Goal: Information Seeking & Learning: Learn about a topic

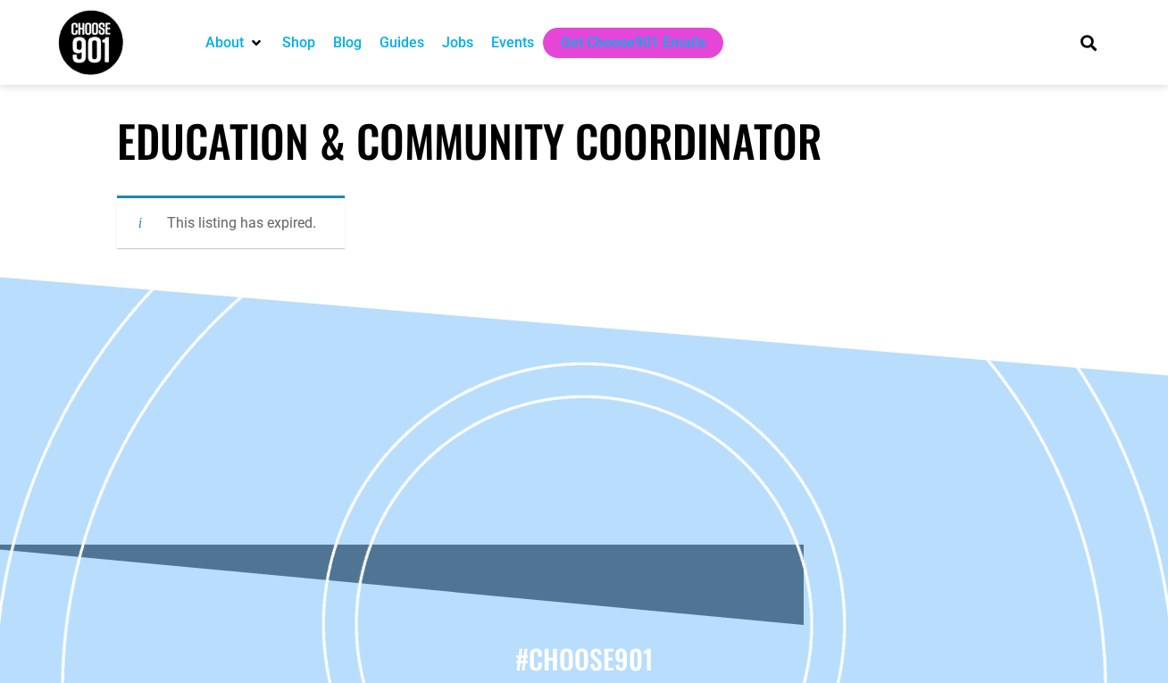
click at [244, 157] on h1 "Education & Community Coordinator" at bounding box center [584, 140] width 934 height 53
click at [463, 50] on div "Jobs" at bounding box center [457, 42] width 31 height 21
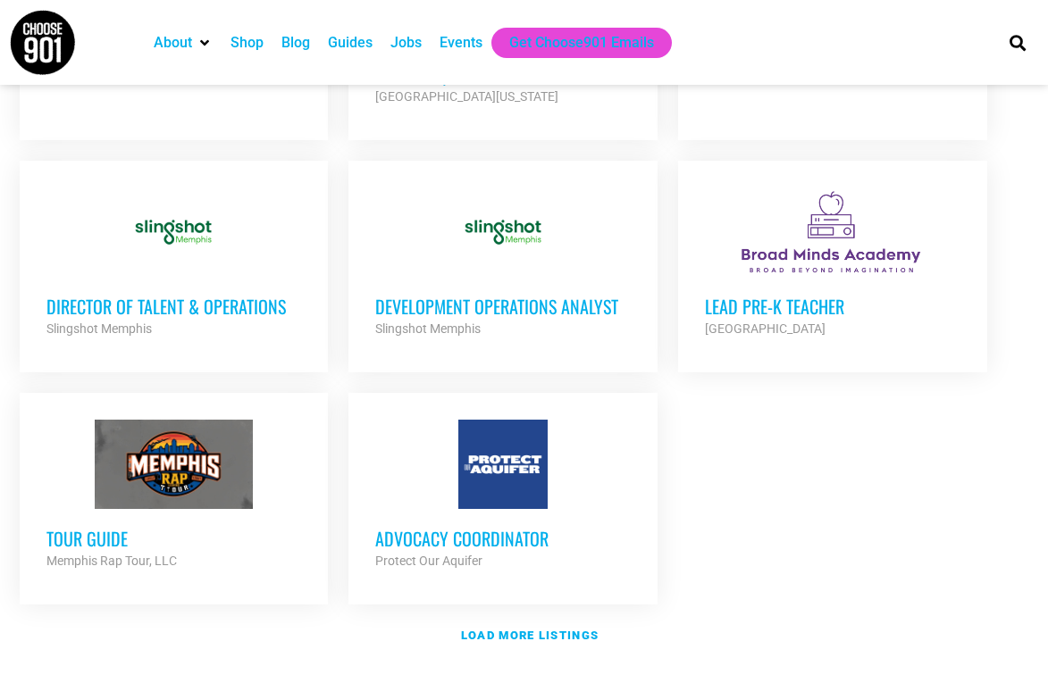
scroll to position [1995, 0]
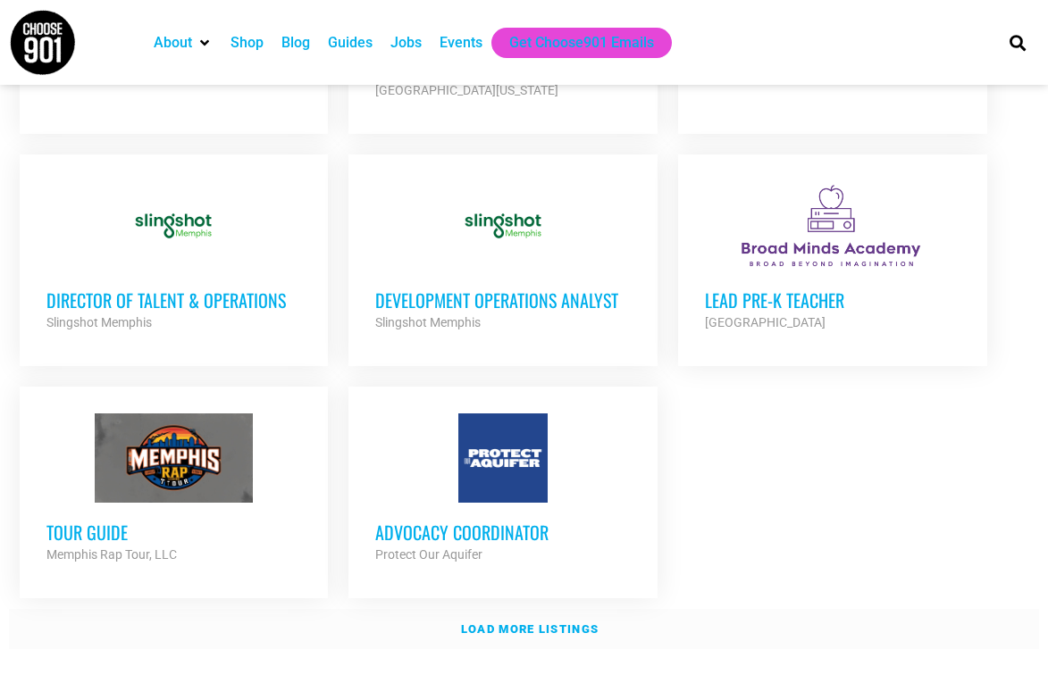
click at [548, 622] on strong "Load more listings" at bounding box center [530, 628] width 138 height 13
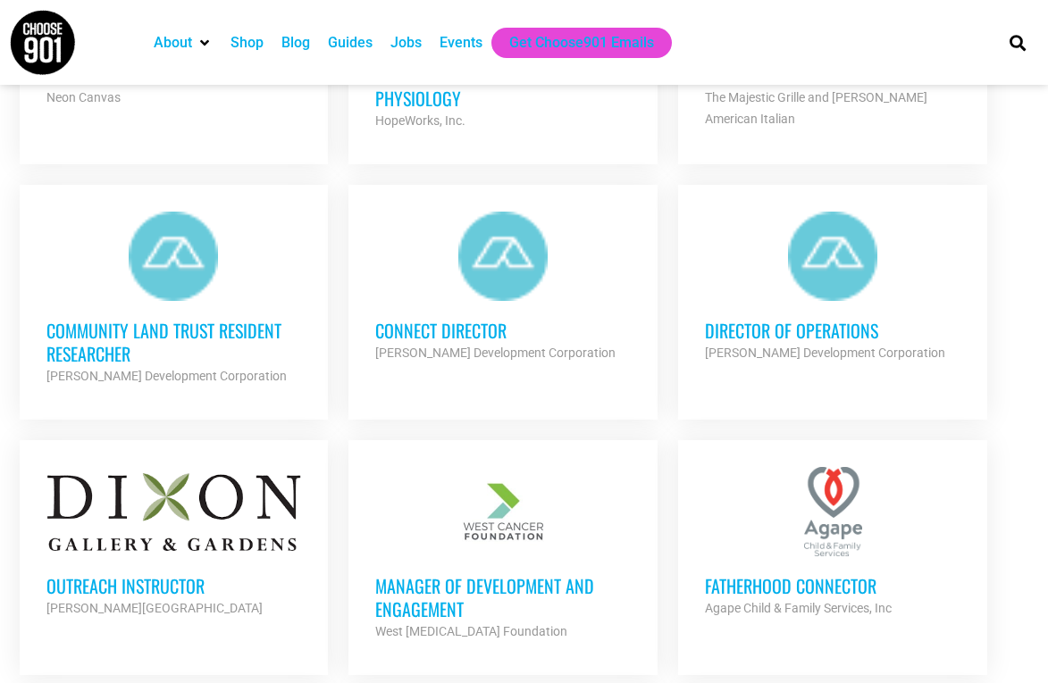
scroll to position [2578, 0]
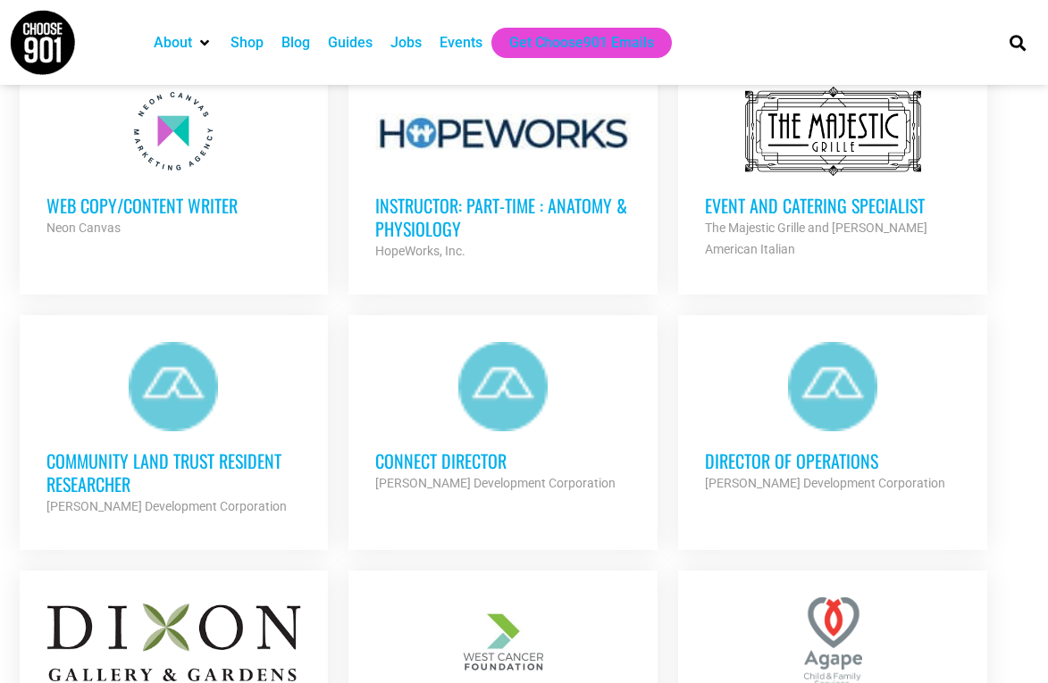
click at [786, 476] on strong "Alcy Ball Development Corporation" at bounding box center [825, 483] width 240 height 14
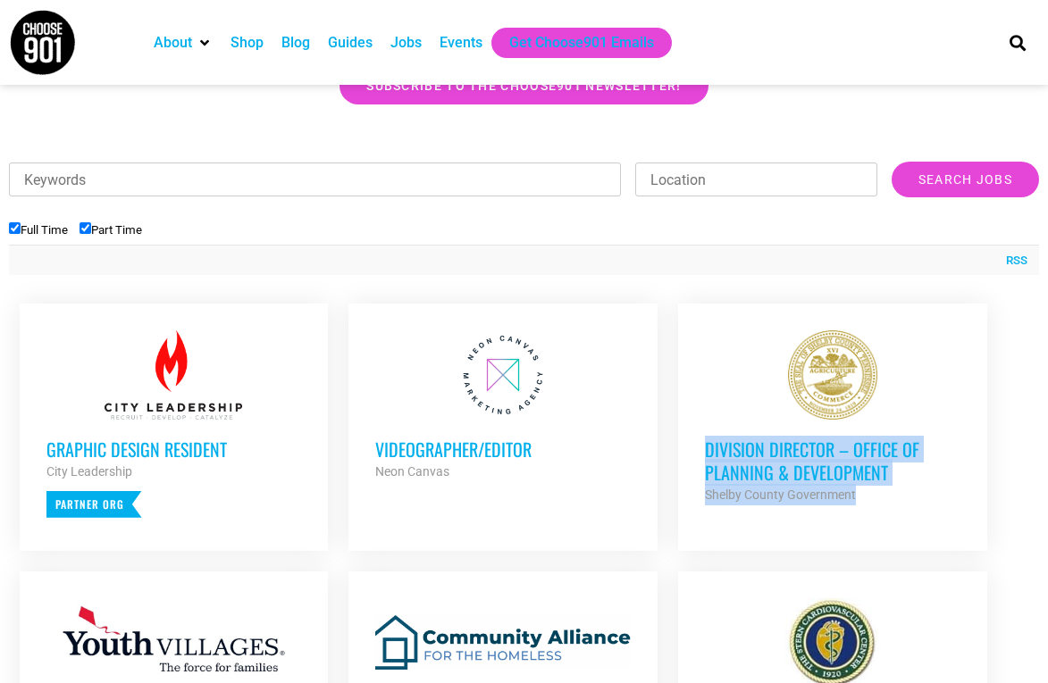
scroll to position [532, 0]
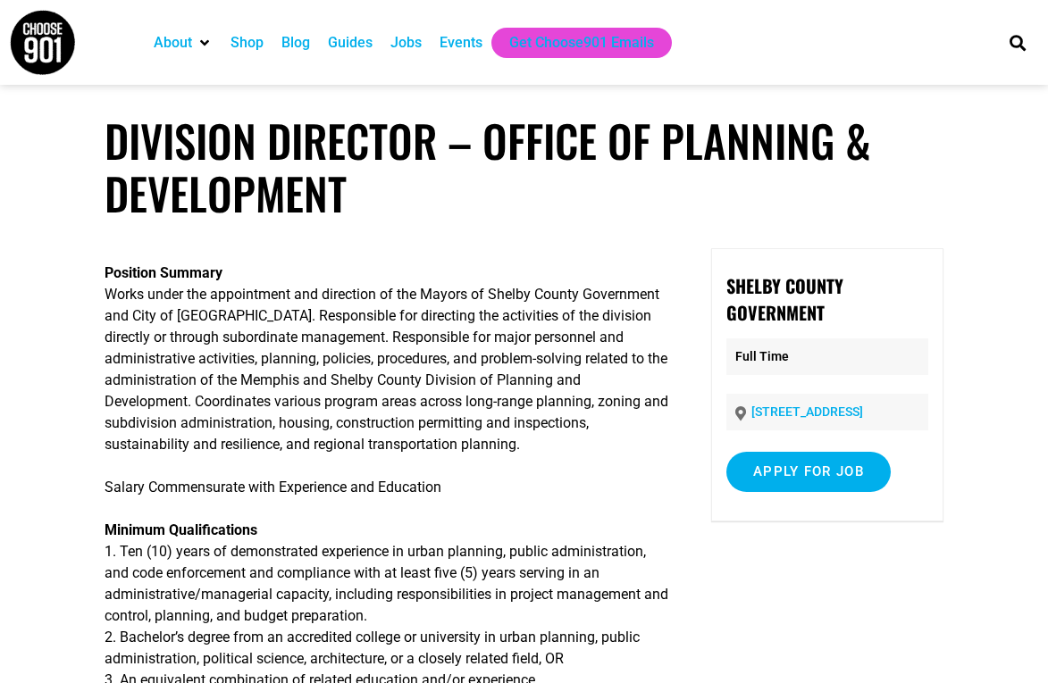
click at [525, 384] on p "Position Summary Works under the appointment and direction of the Mayors of She…" at bounding box center [386, 359] width 564 height 193
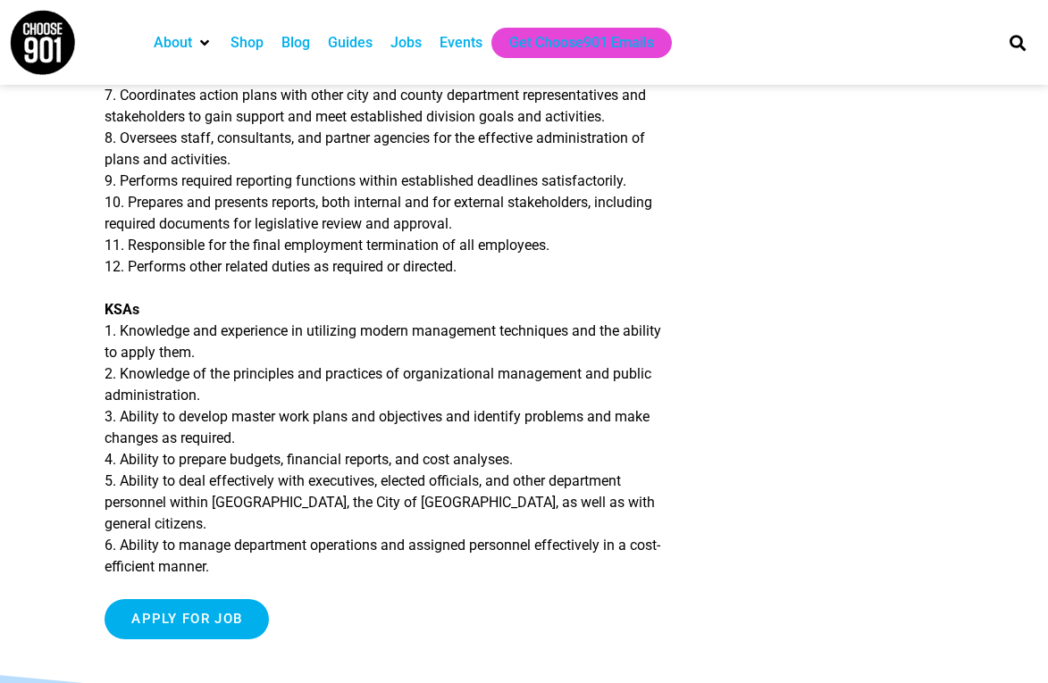
scroll to position [1163, 0]
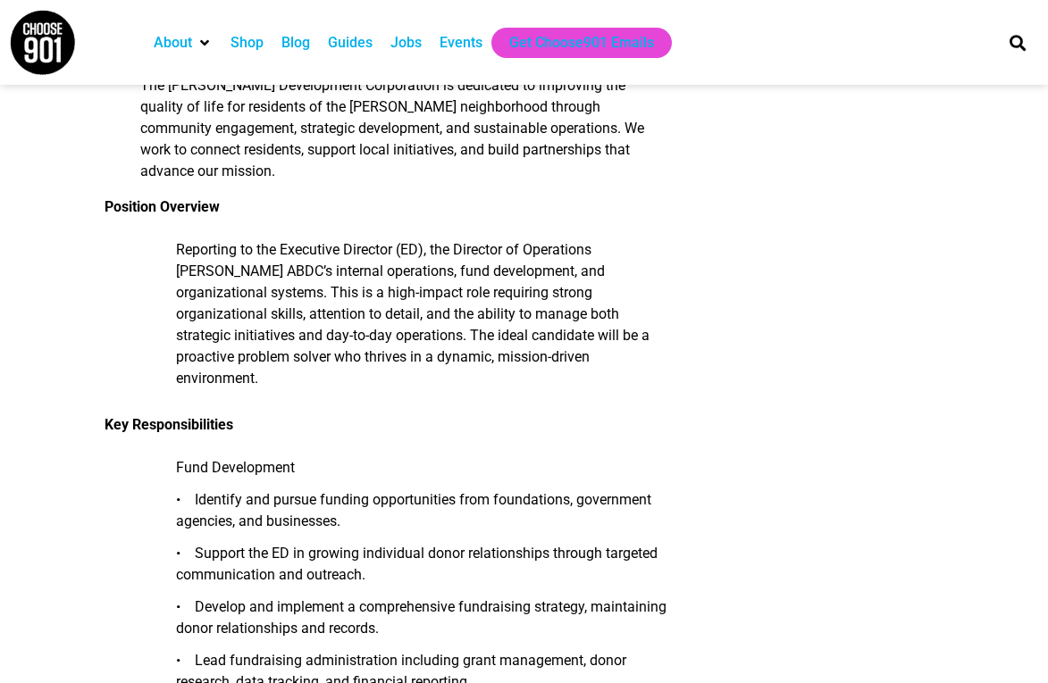
scroll to position [497, 0]
